Goal: Task Accomplishment & Management: Manage account settings

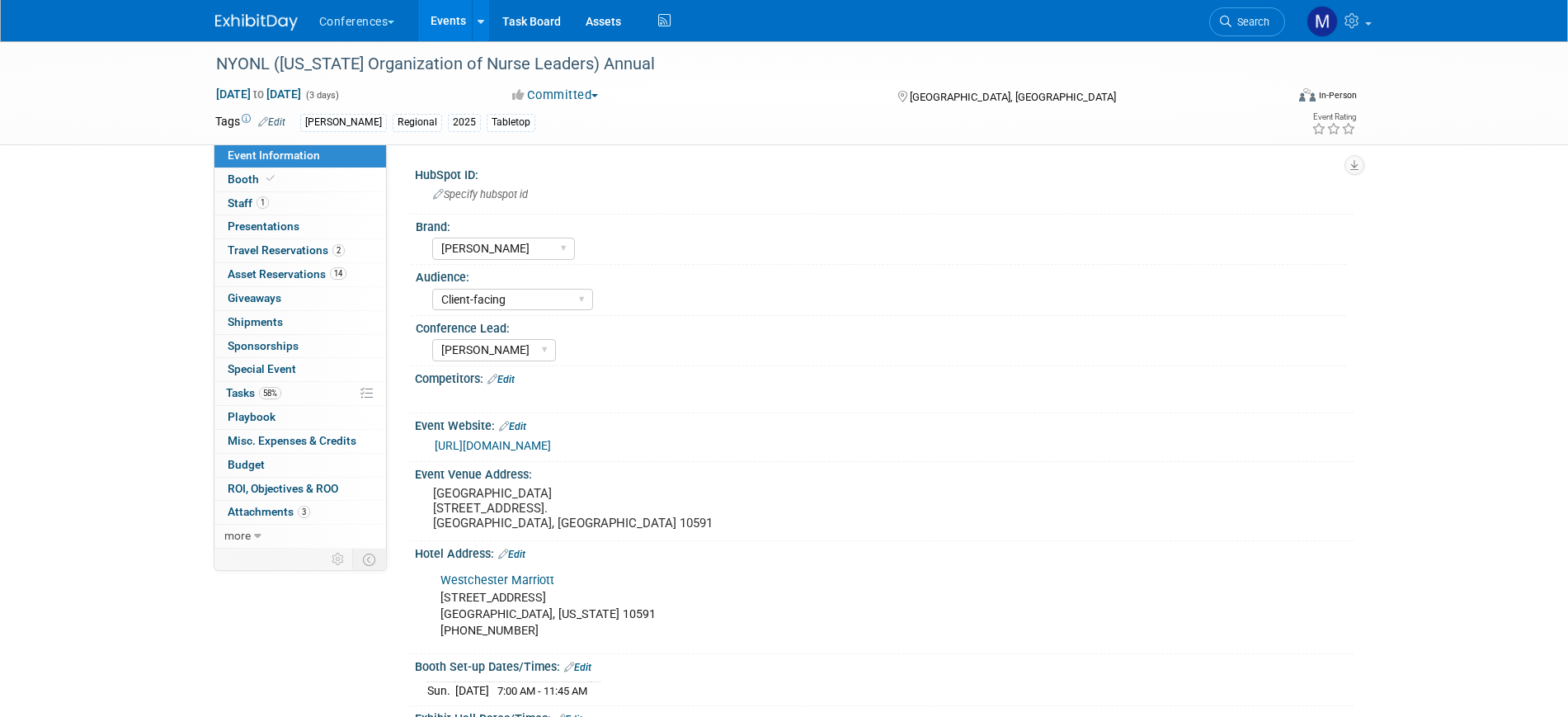
select select "[PERSON_NAME]"
select select "Client-facing"
select select "[PERSON_NAME]"
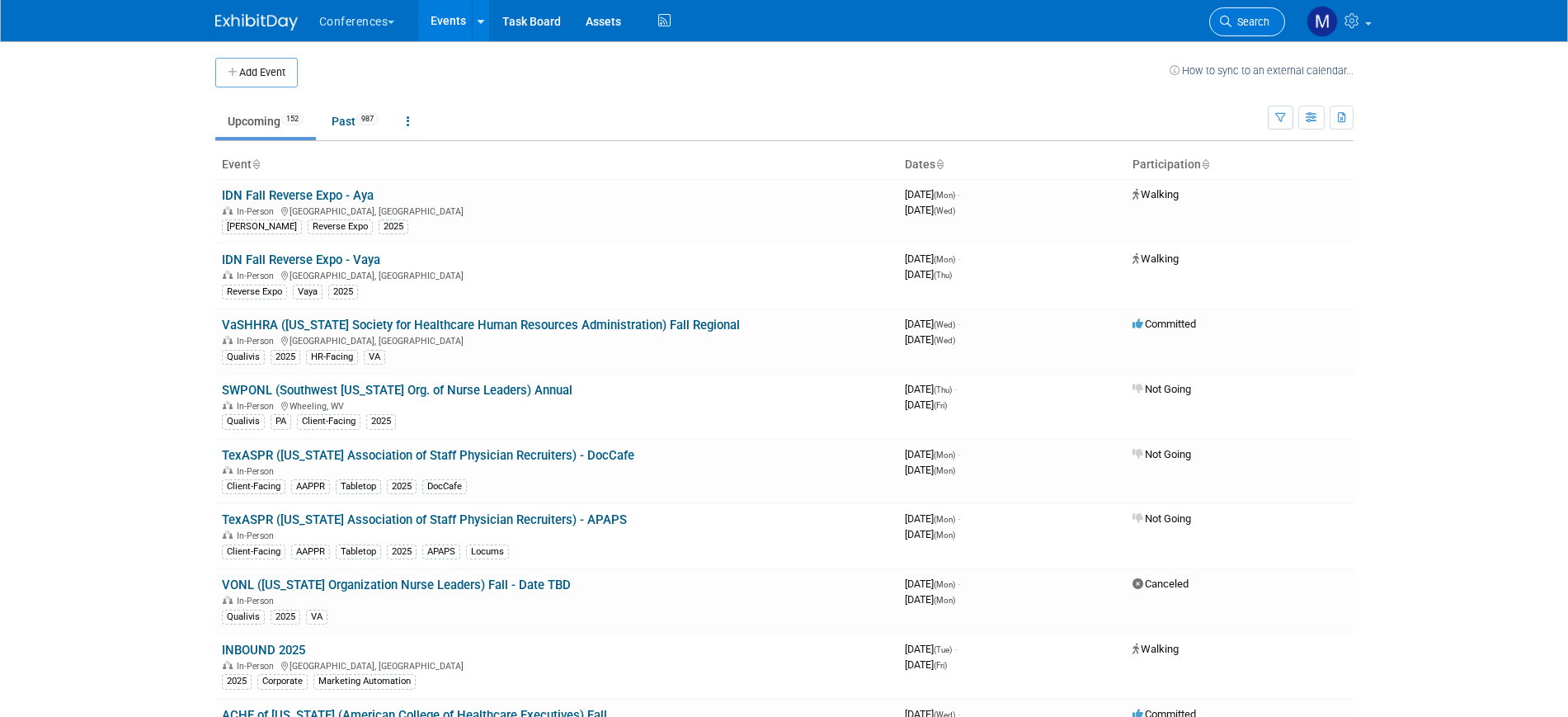
drag, startPoint x: 0, startPoint y: 0, endPoint x: 1259, endPoint y: 23, distance: 1259.2
click at [1259, 23] on span "Search" at bounding box center [1251, 22] width 38 height 12
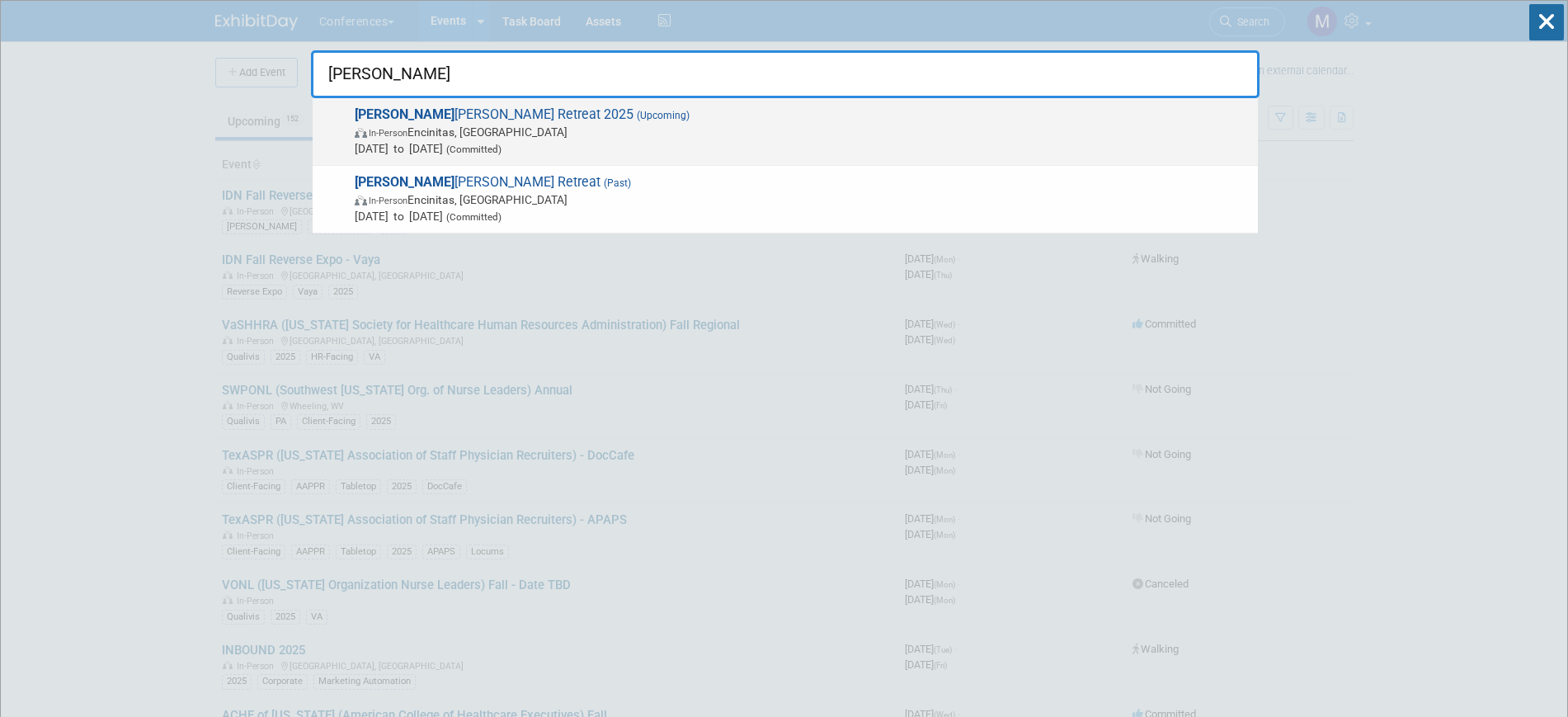
type input "aya i"
click at [421, 98] on div "Aya I deas Retreat 2025 (Upcoming) In-Person Encinitas, CA Sep 8, 2025 to Sep 1…" at bounding box center [785, 131] width 945 height 67
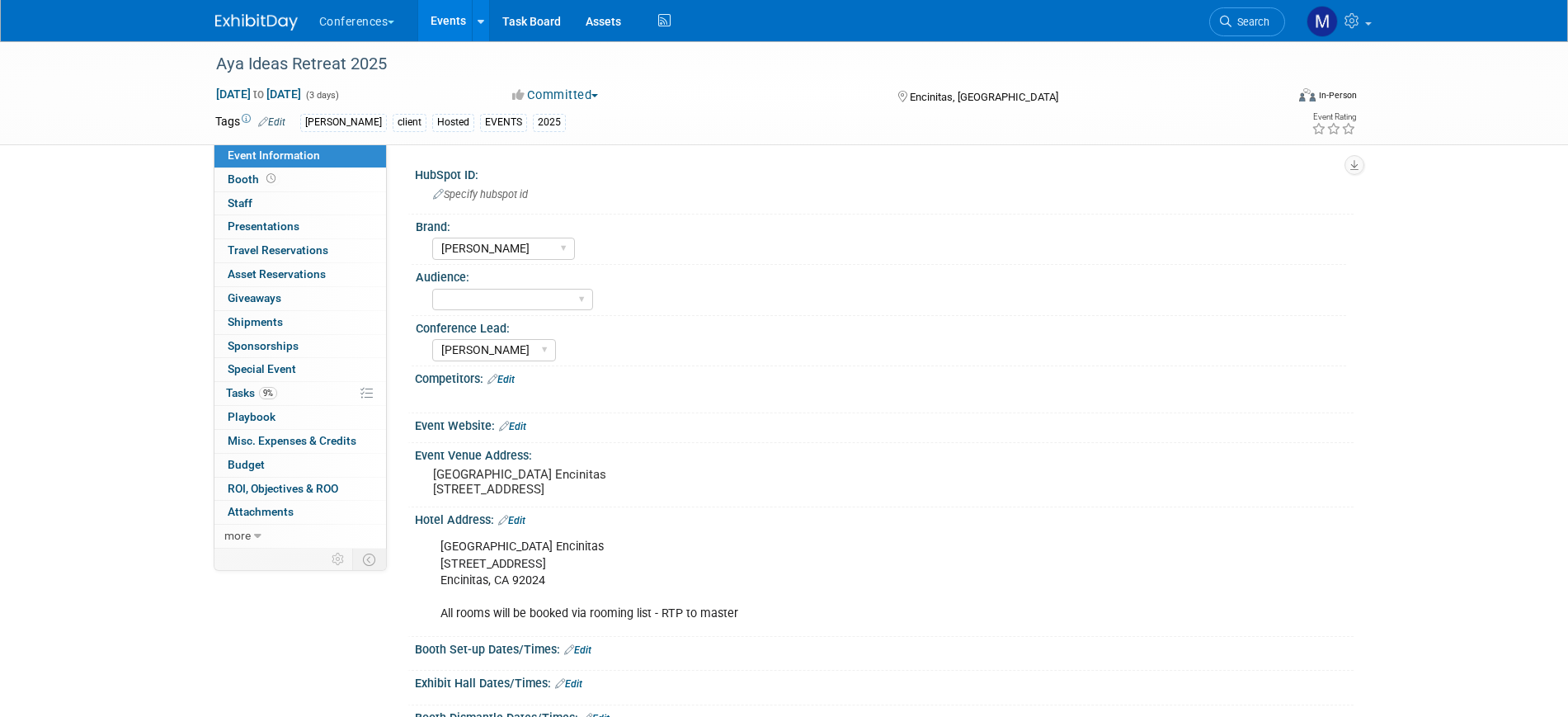
select select "[PERSON_NAME]"
select select "Stephanie"
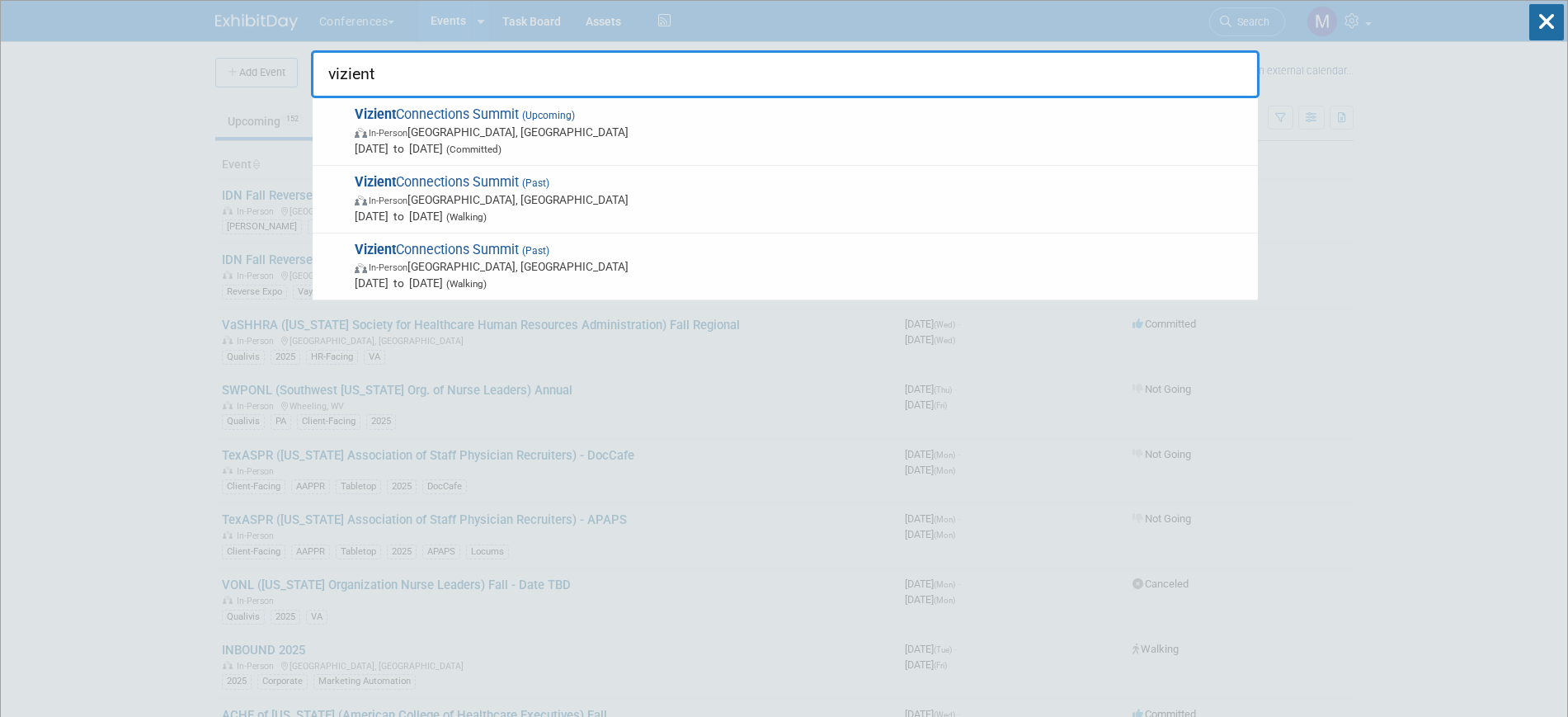
type input "vizient"
click at [345, 136] on div "Vizient Connections Summit (Upcoming) In-Person Las Vegas, NV Sep 15, 2025 to S…" at bounding box center [785, 131] width 945 height 67
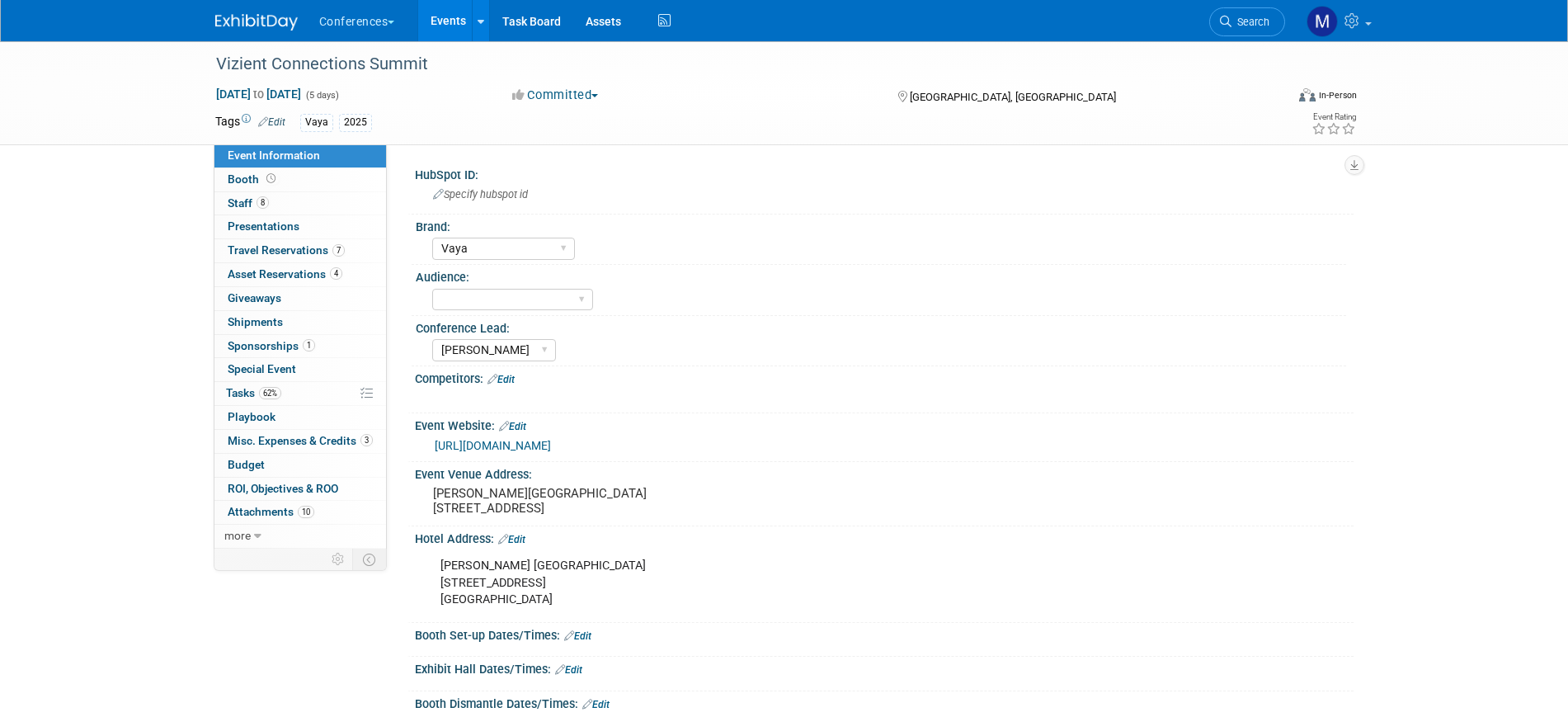
select select "Vaya"
select select "[PERSON_NAME]"
click at [312, 434] on span "Misc. Expenses & Credits 3" at bounding box center [300, 441] width 145 height 13
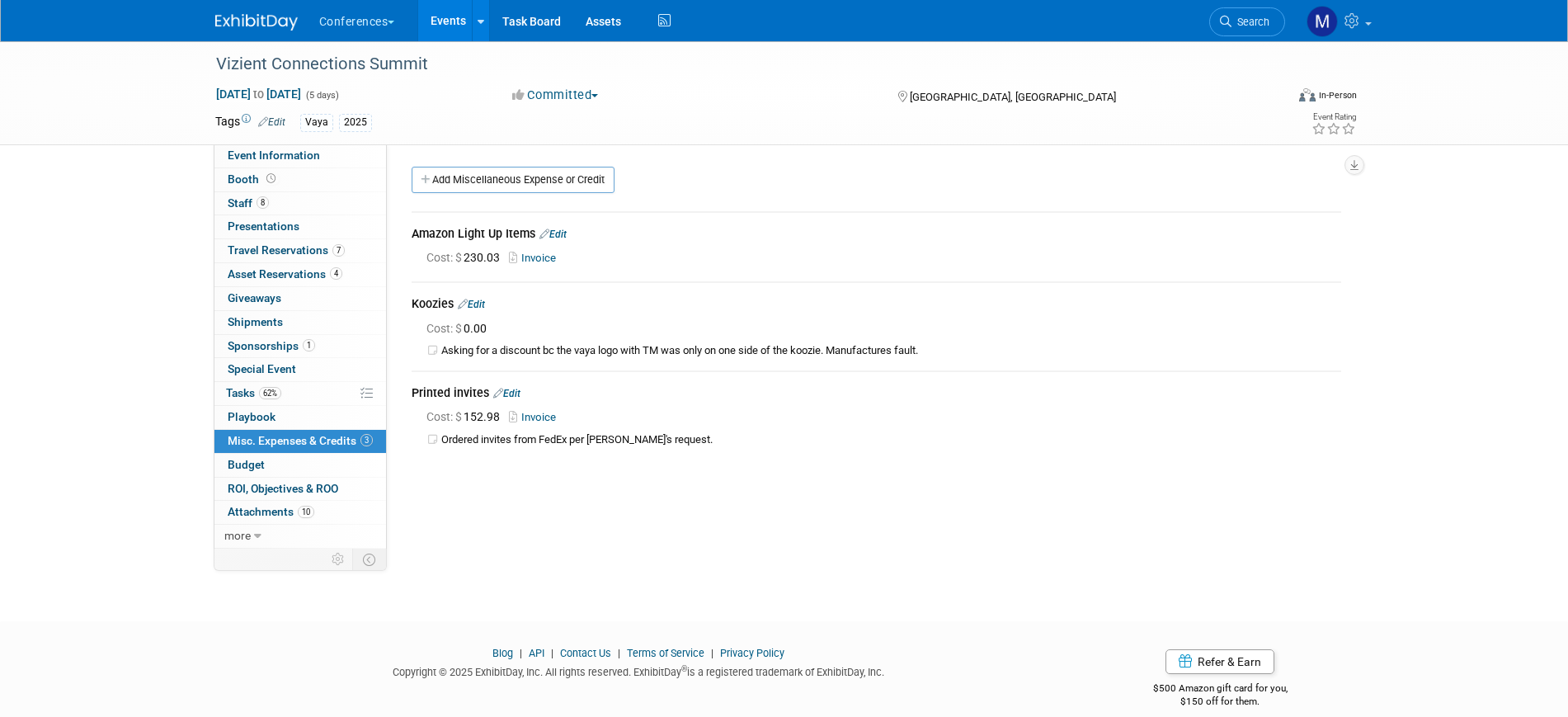
click at [485, 303] on link "Edit" at bounding box center [471, 305] width 28 height 11
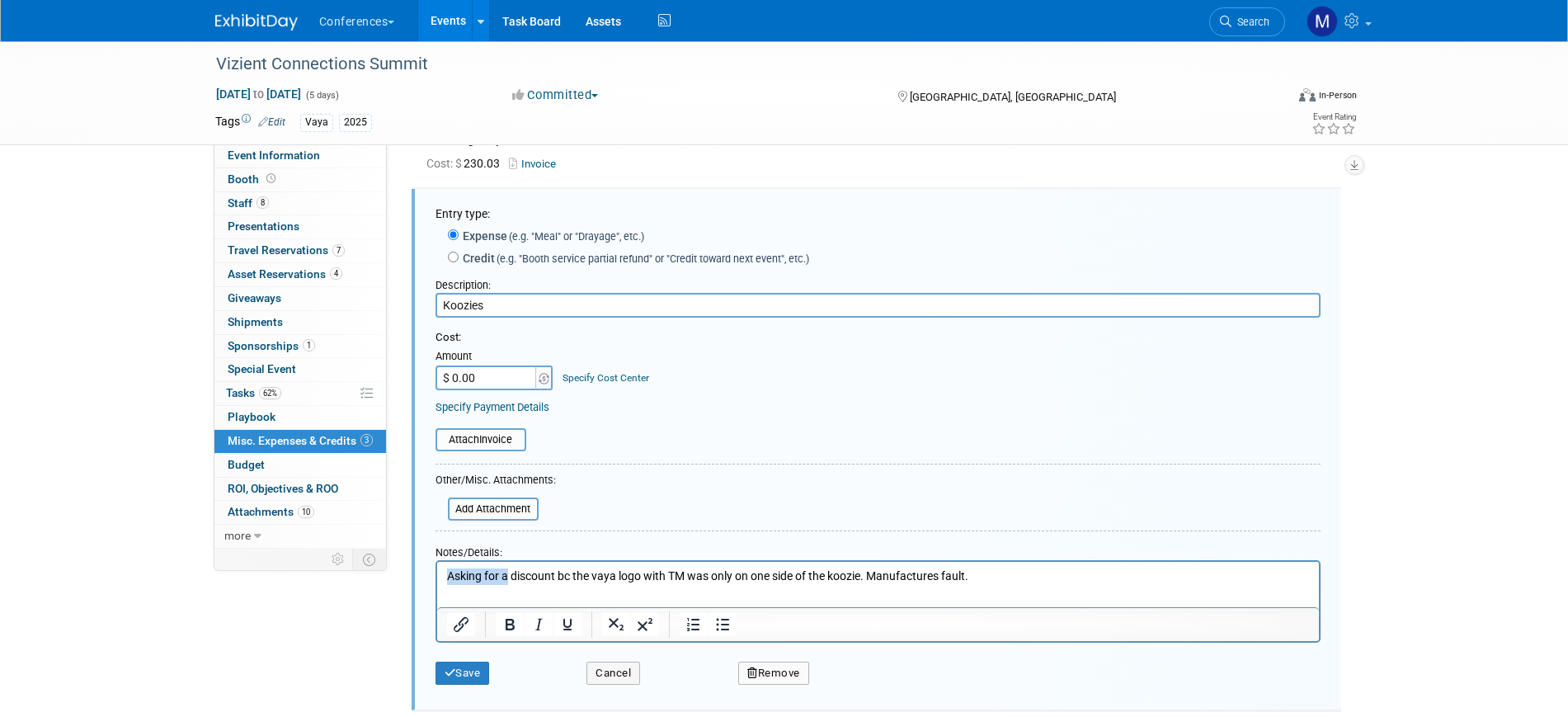
drag, startPoint x: 506, startPoint y: 576, endPoint x: 823, endPoint y: 1126, distance: 634.8
click at [437, 564] on html "Asking for a discount bc the vaya logo with TM was only on one side of the kooz…" at bounding box center [877, 573] width 882 height 23
click at [490, 674] on button "Save" at bounding box center [462, 673] width 54 height 23
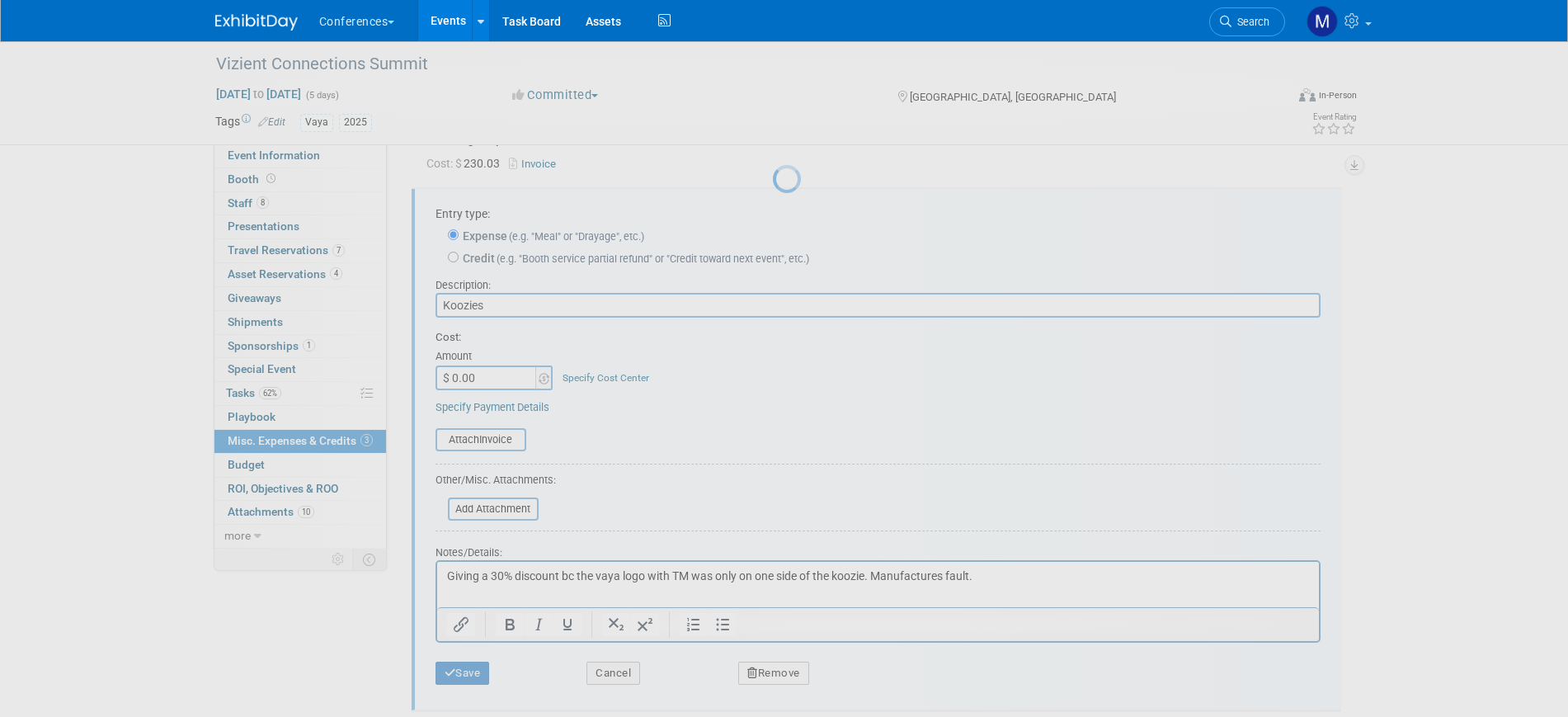
scroll to position [20, 0]
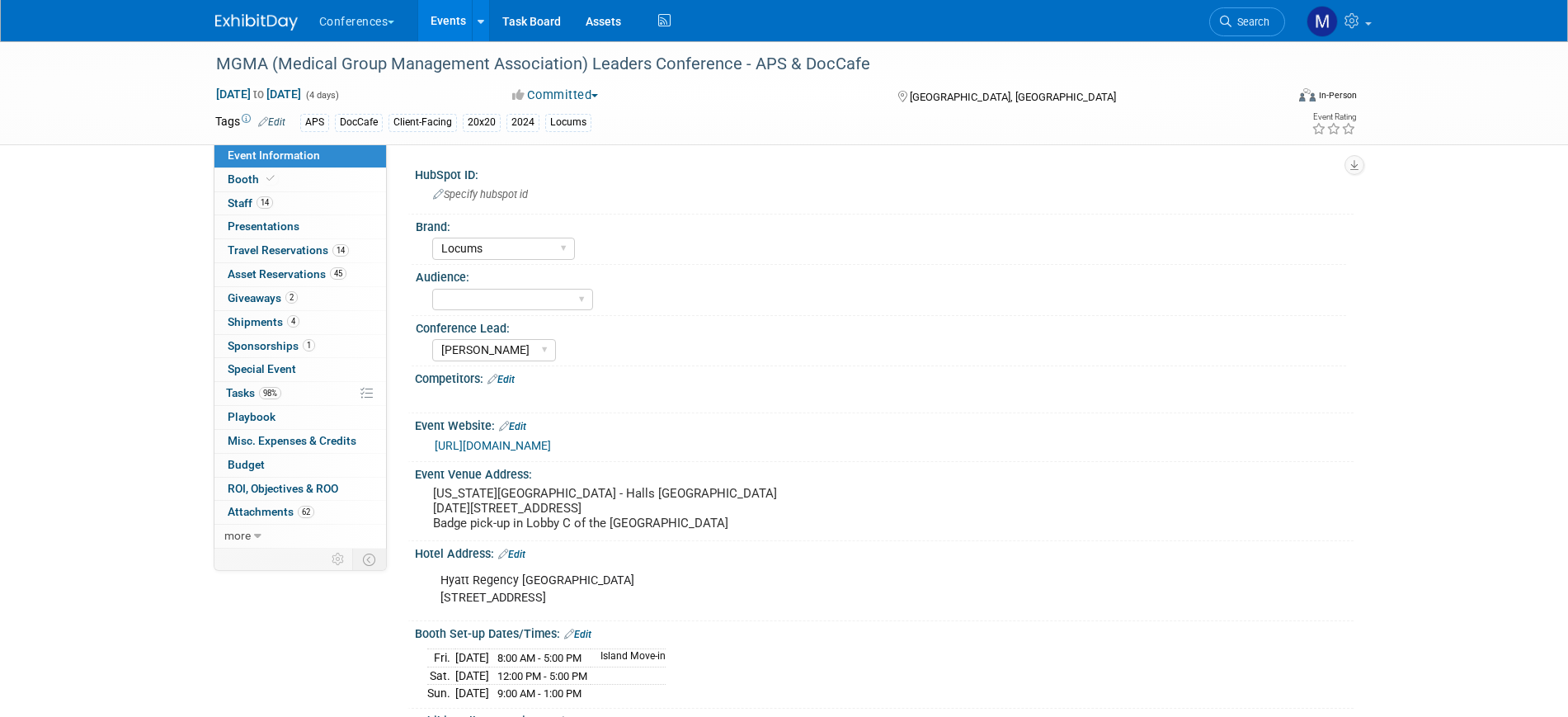
select select "Locums"
select select "[PERSON_NAME]"
